Goal: Task Accomplishment & Management: Manage account settings

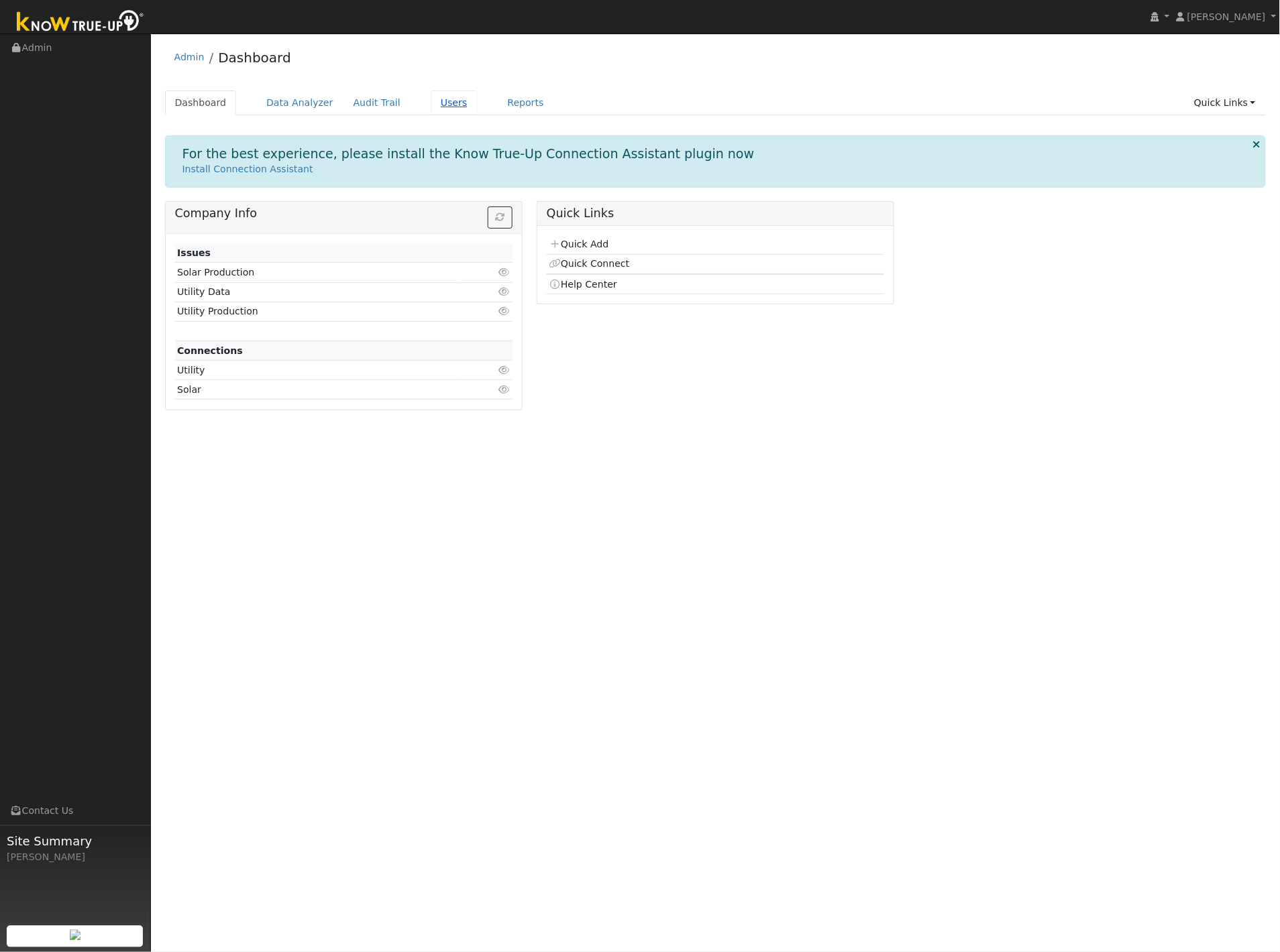
click at [435, 104] on link "Users" at bounding box center [454, 103] width 47 height 25
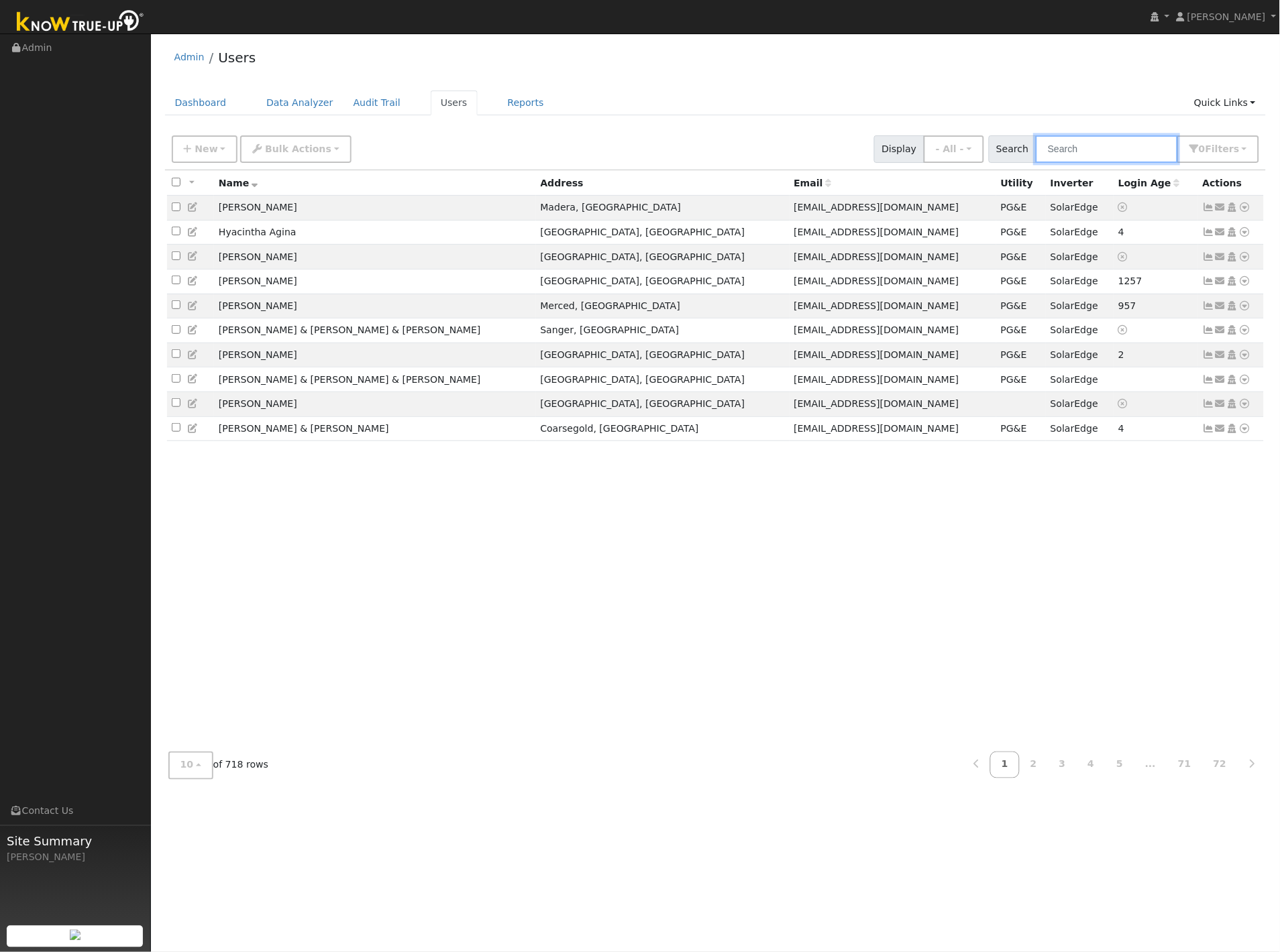
click at [1091, 151] on input "text" at bounding box center [1107, 149] width 142 height 28
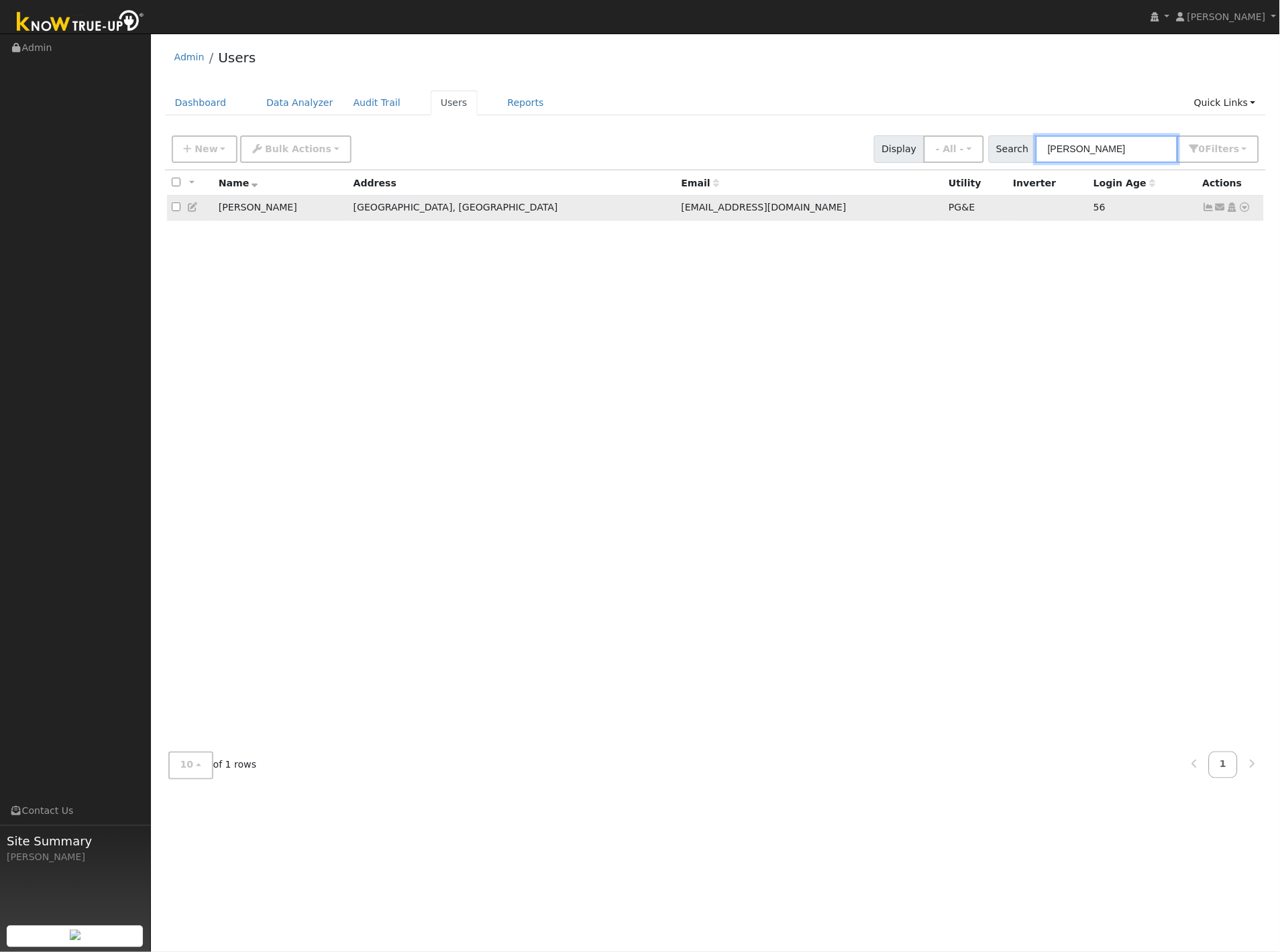
type input "[PERSON_NAME]"
click at [196, 208] on icon at bounding box center [193, 207] width 12 height 9
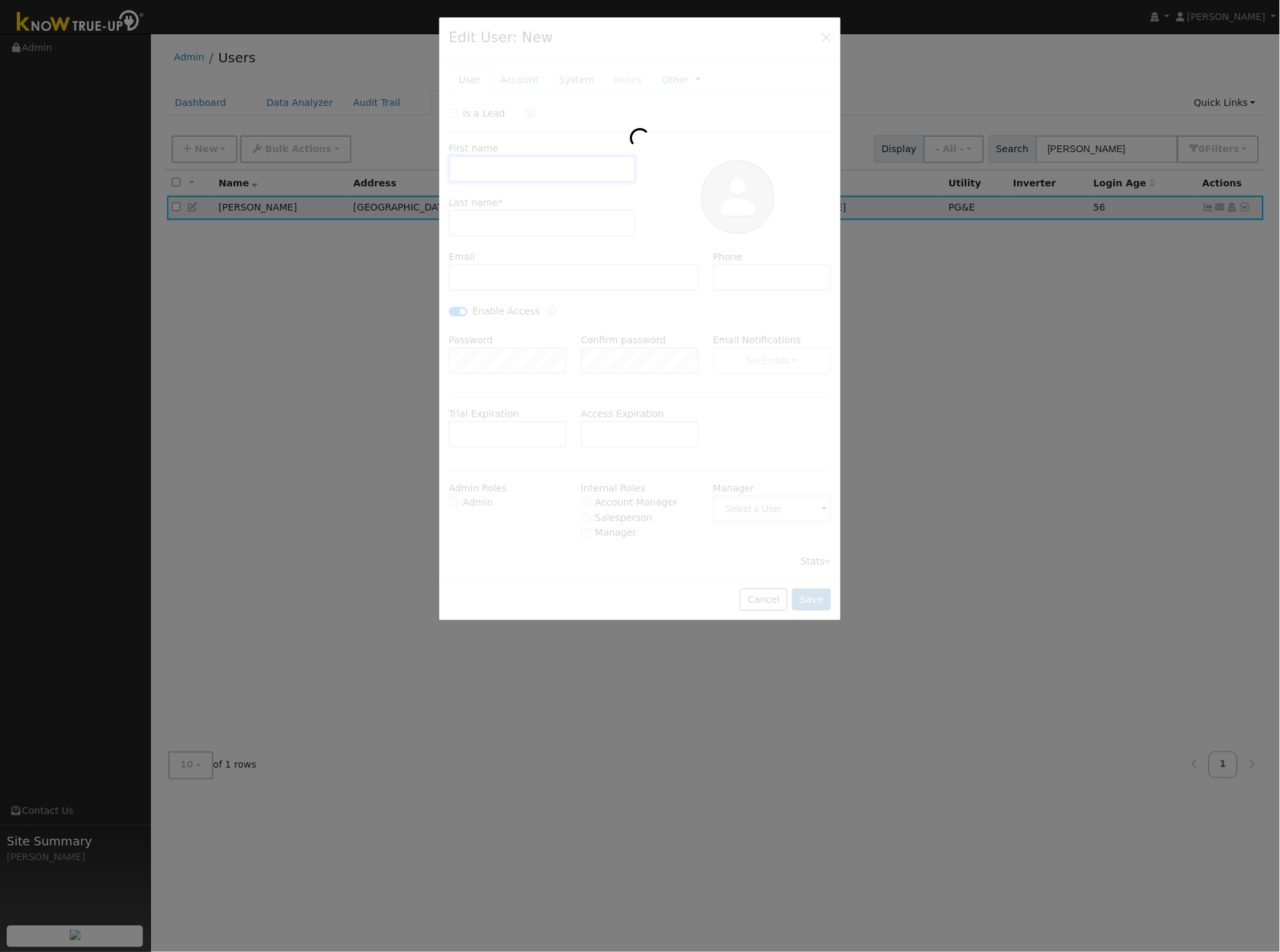
type input "[DATE]"
type input "[PERSON_NAME]"
type input "[EMAIL_ADDRESS][DOMAIN_NAME]"
type input "[PHONE_NUMBER]"
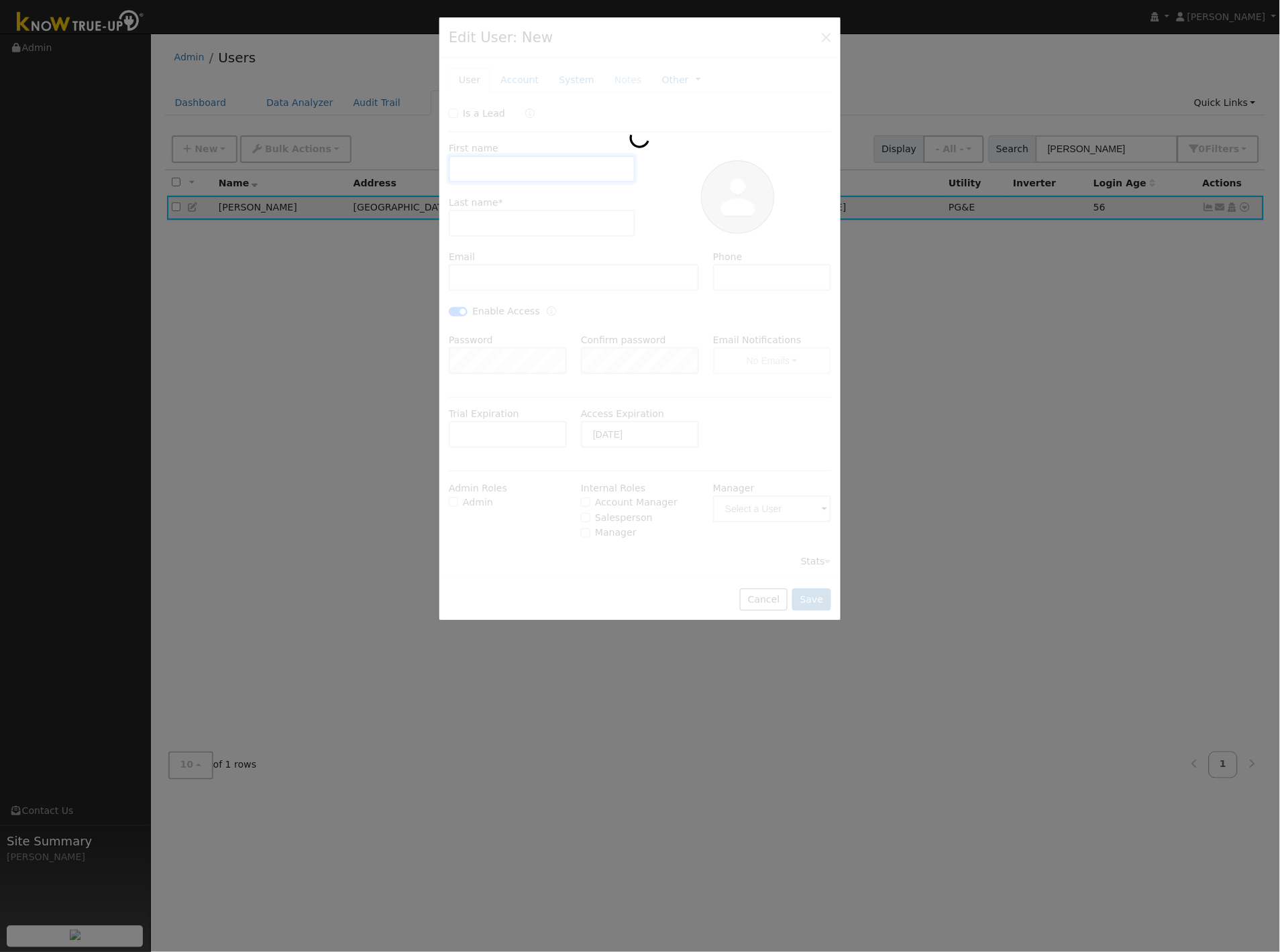
checkbox input "true"
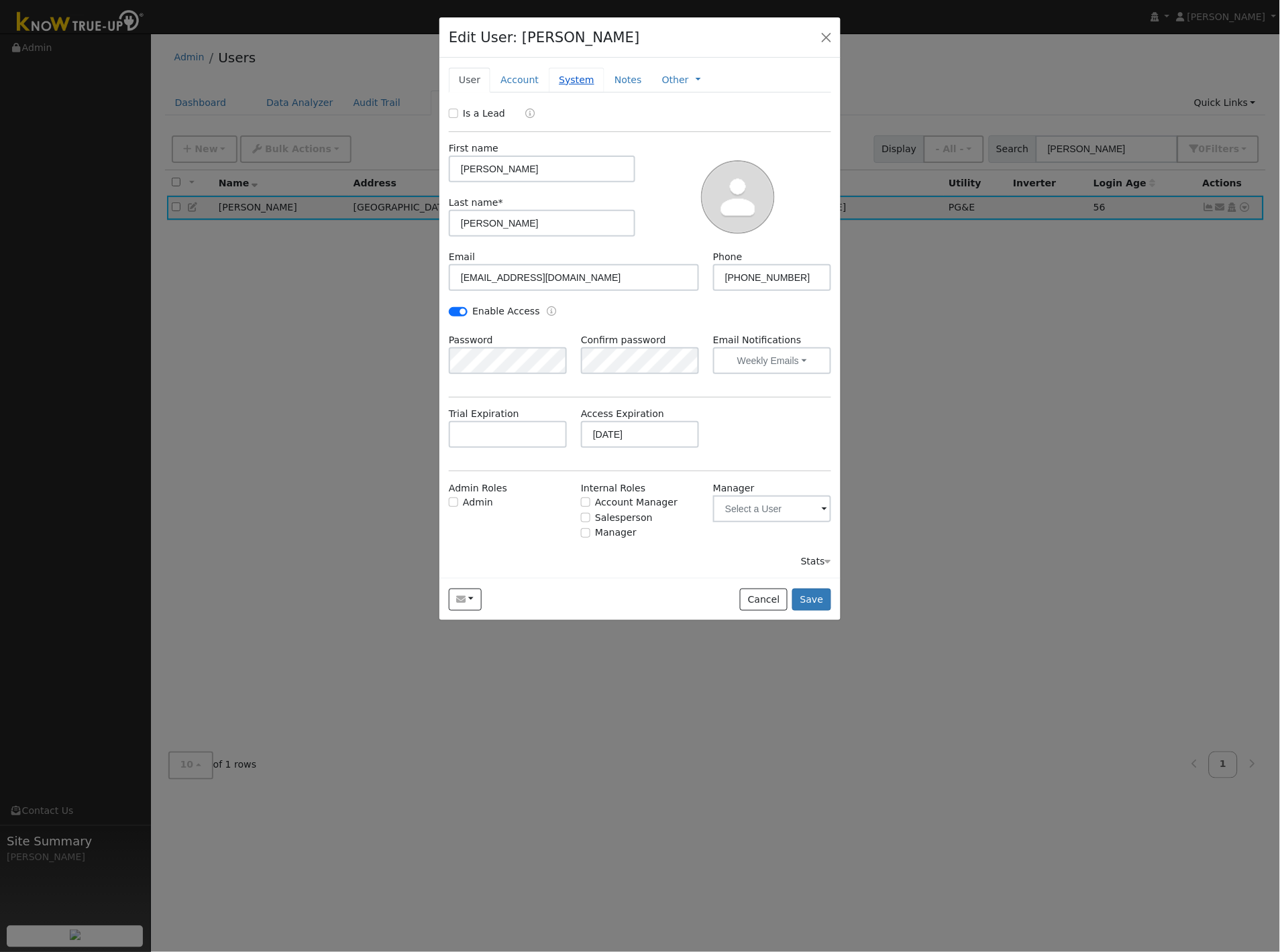
click at [549, 80] on link "System" at bounding box center [576, 80] width 56 height 25
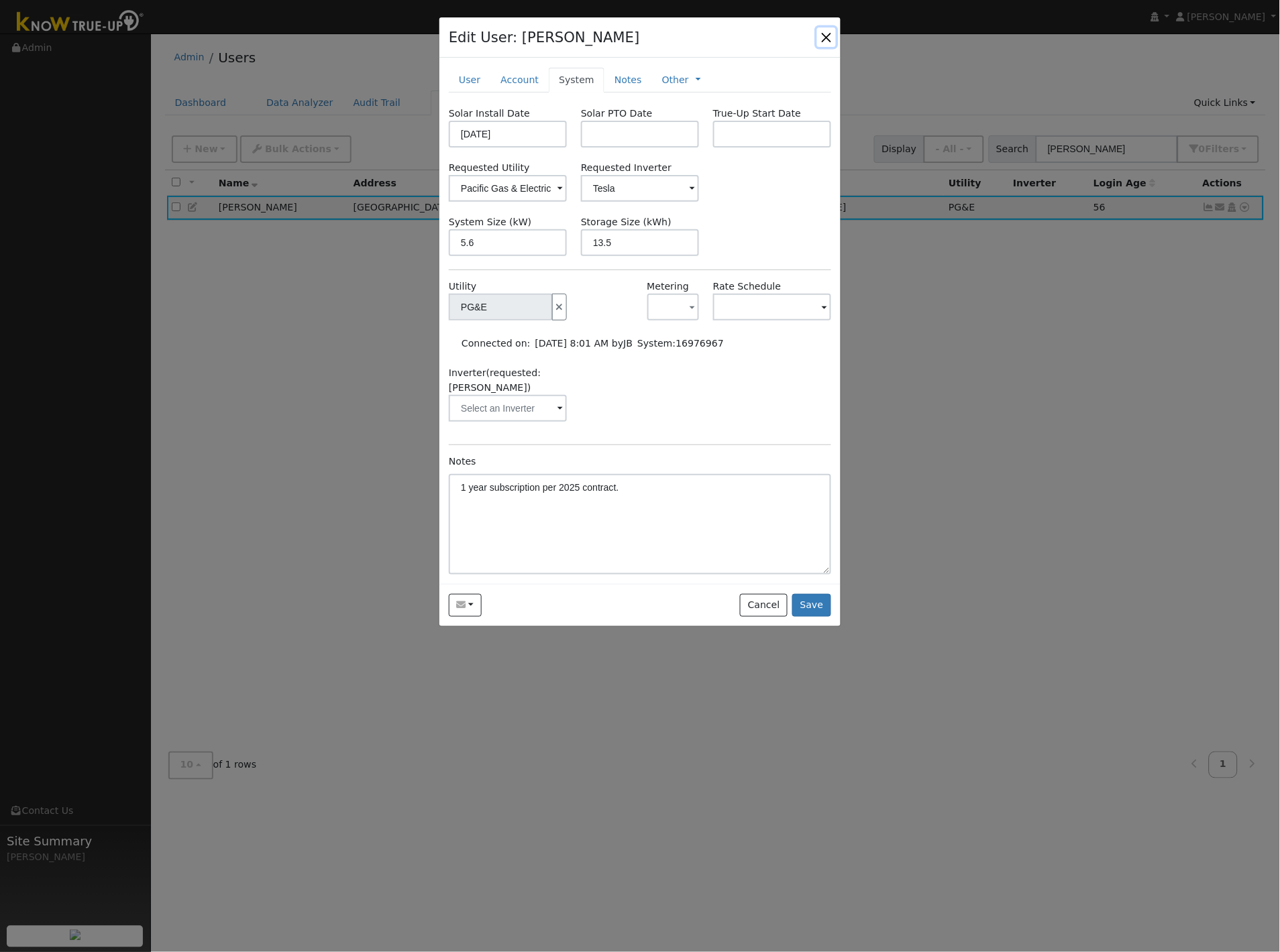
click at [828, 34] on button "button" at bounding box center [827, 37] width 18 height 18
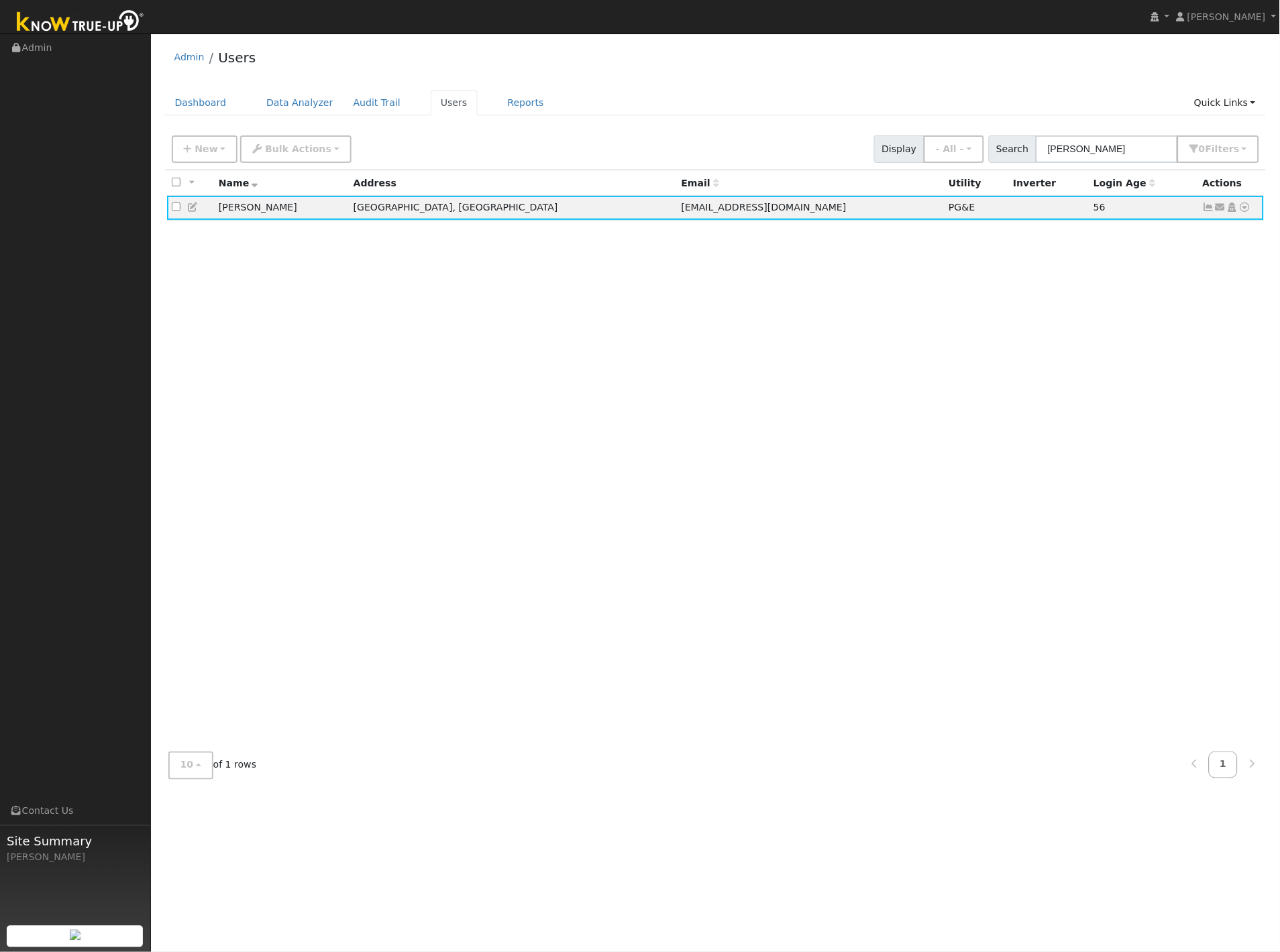
click at [922, 79] on div "Admin Users" at bounding box center [715, 60] width 1101 height 41
click at [1235, 209] on icon at bounding box center [1232, 207] width 12 height 9
